Goal: Task Accomplishment & Management: Manage account settings

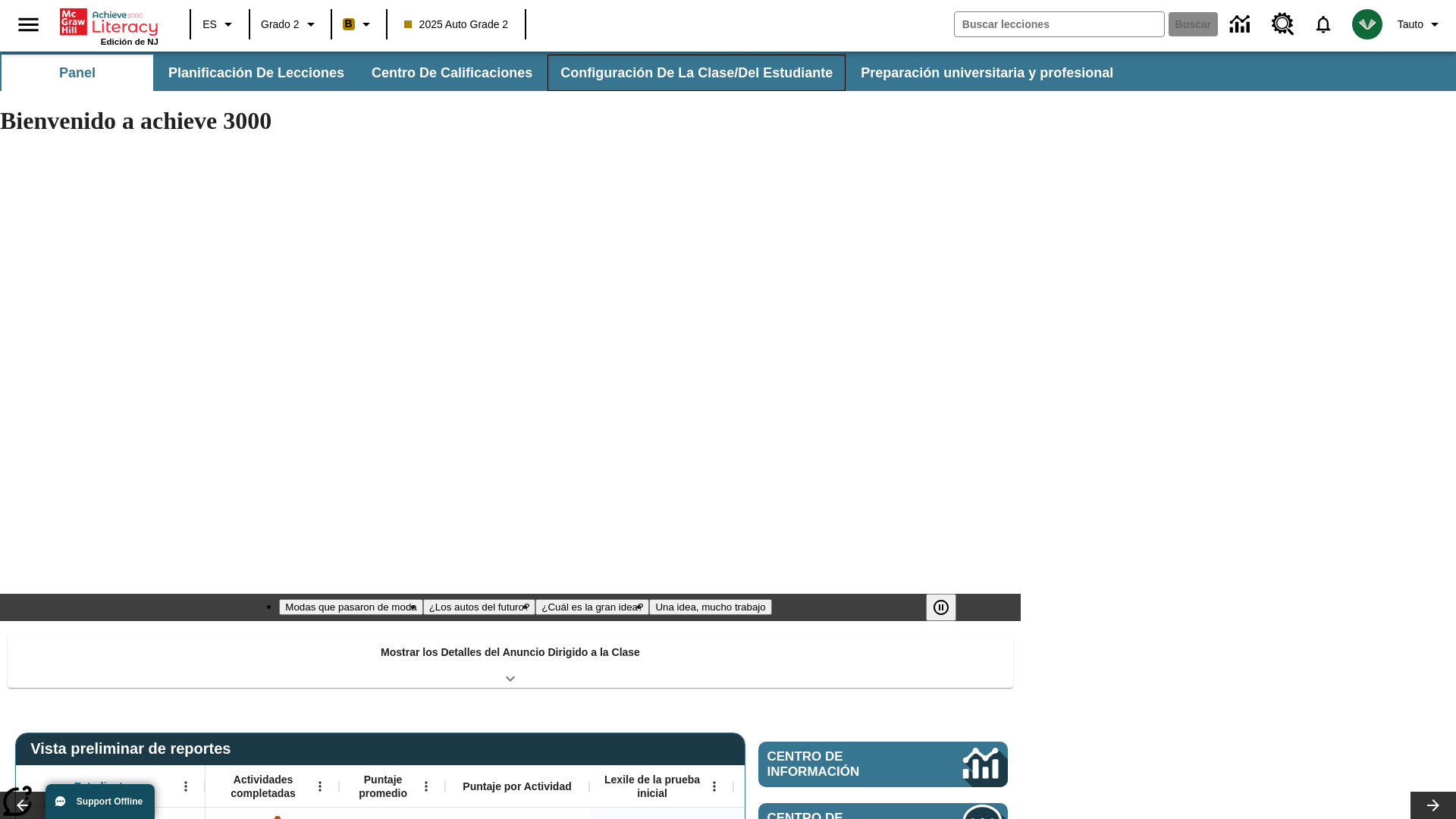
click at [686, 73] on button "Configuración de la clase/del estudiante" at bounding box center [696, 73] width 298 height 37
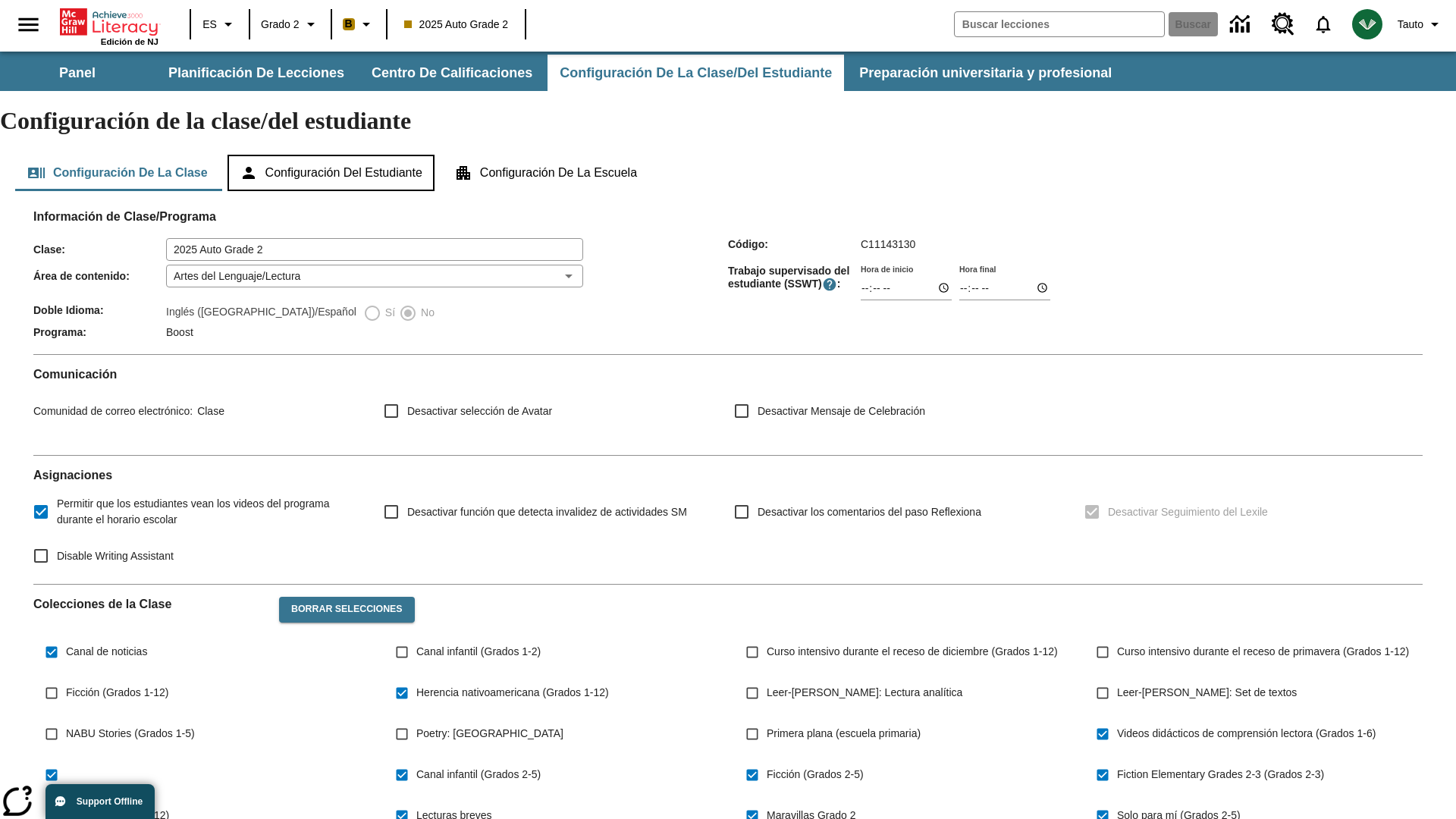
click at [338, 155] on button "Configuración del estudiante" at bounding box center [331, 173] width 207 height 37
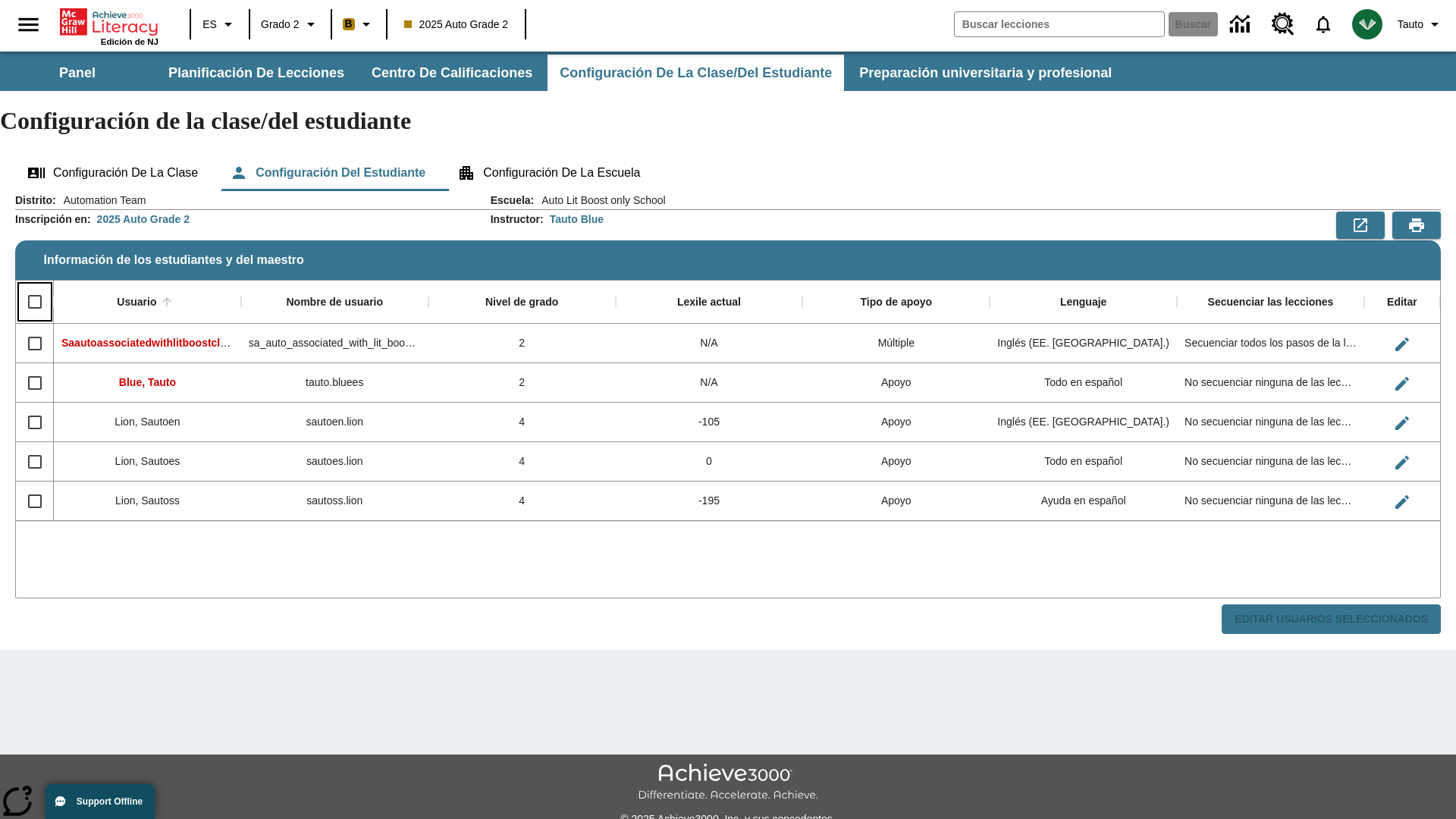
click at [34, 286] on input "Select all rows" at bounding box center [35, 302] width 32 height 32
checkbox input "true"
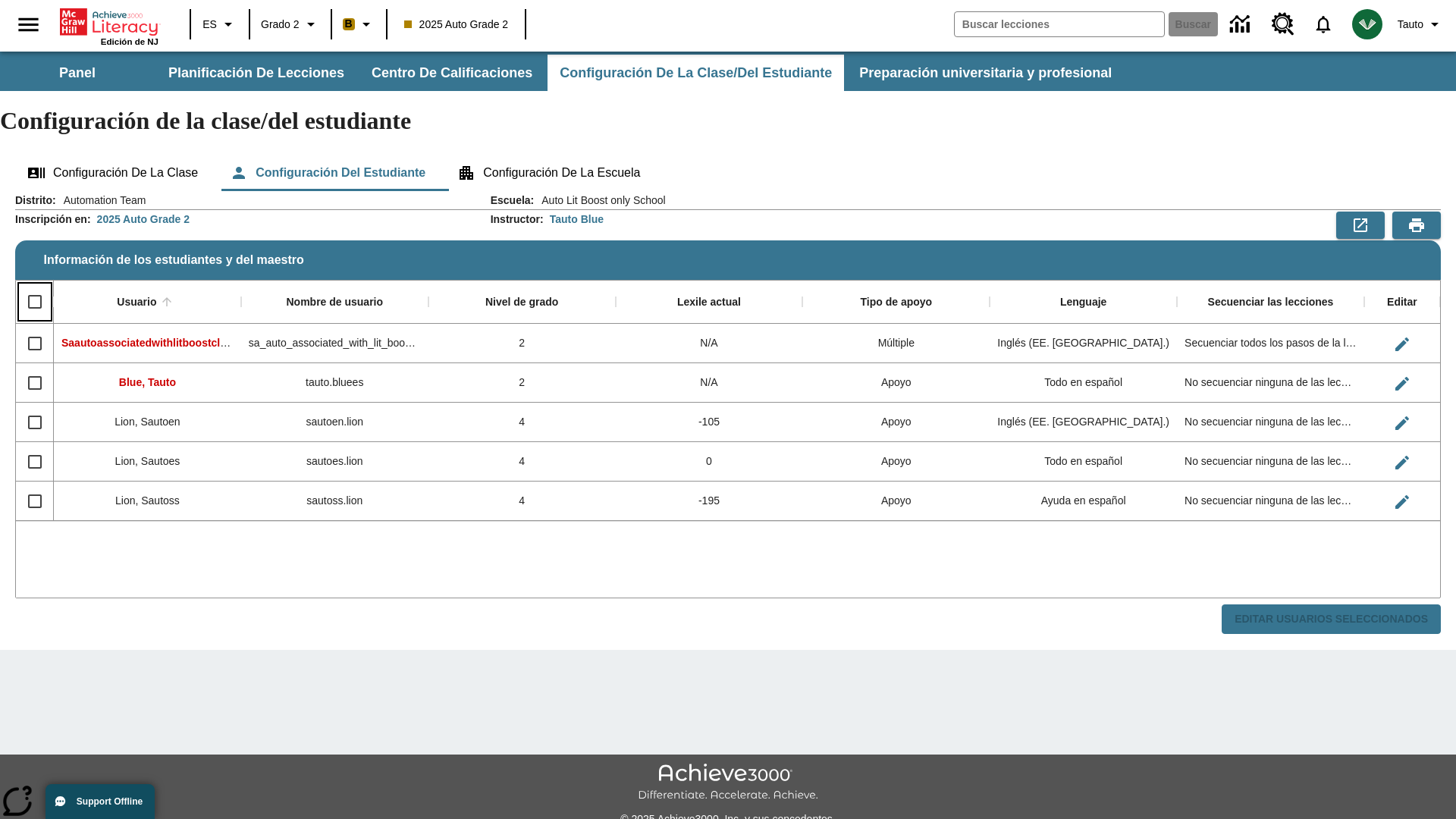
checkbox input "true"
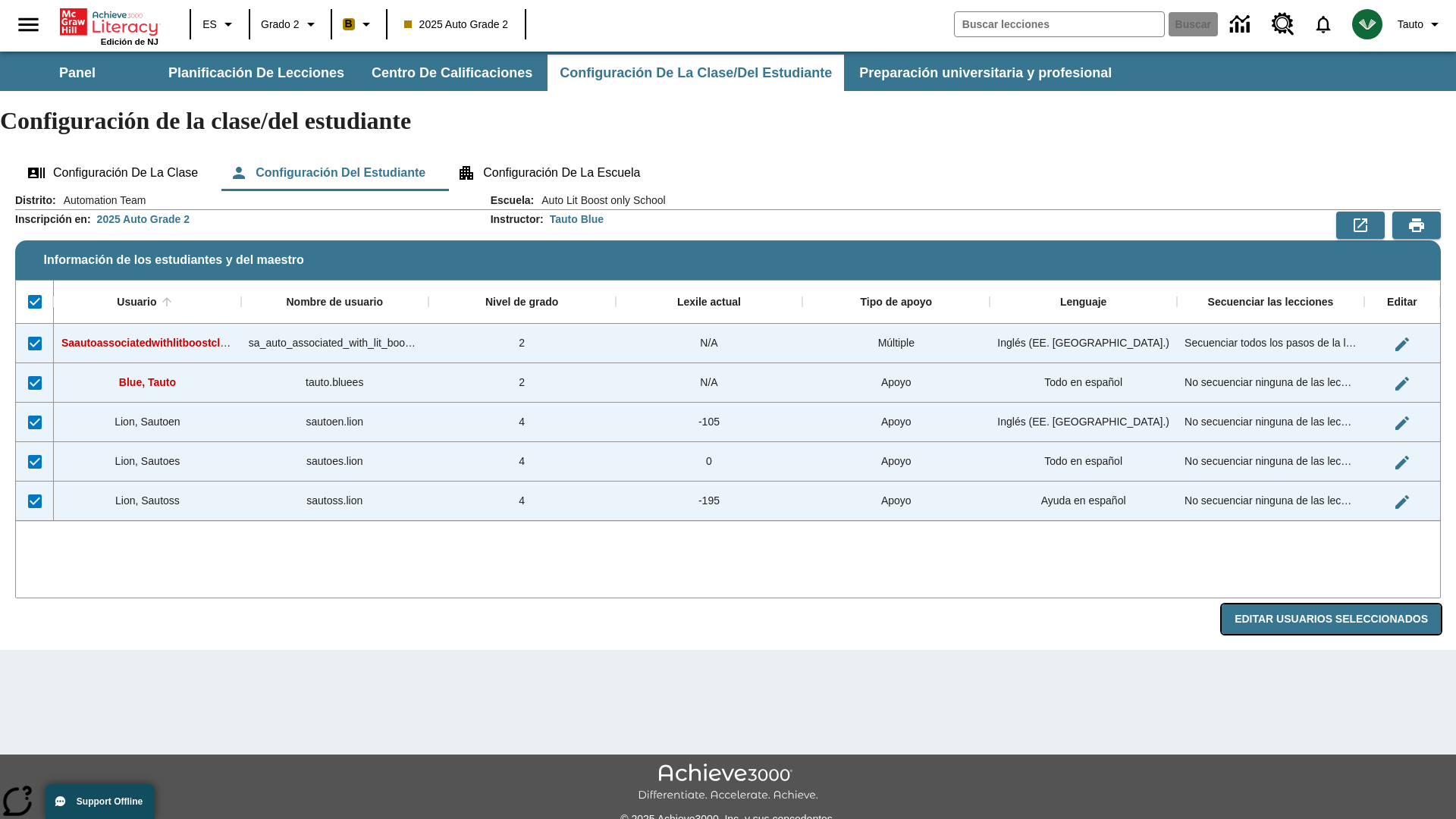
click at [1337, 604] on button "Editar Usuarios Seleccionados" at bounding box center [1331, 619] width 219 height 30
